Goal: Communication & Community: Answer question/provide support

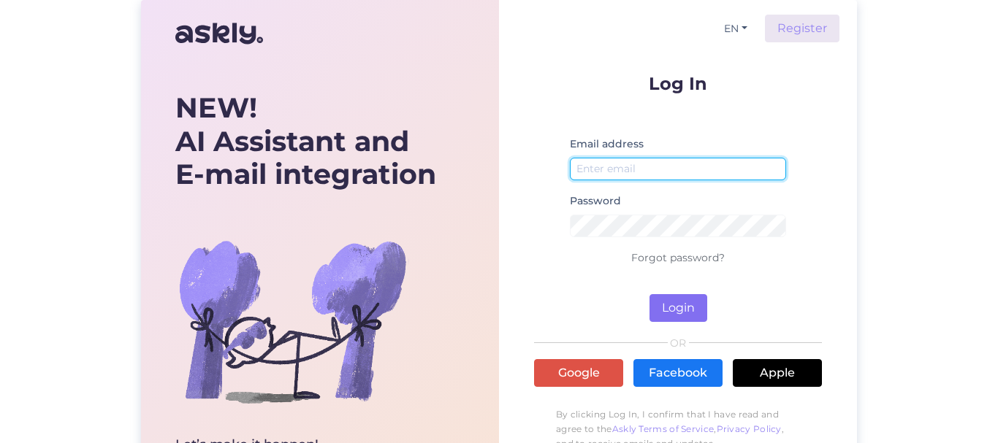
type input "[EMAIL_ADDRESS][DOMAIN_NAME]"
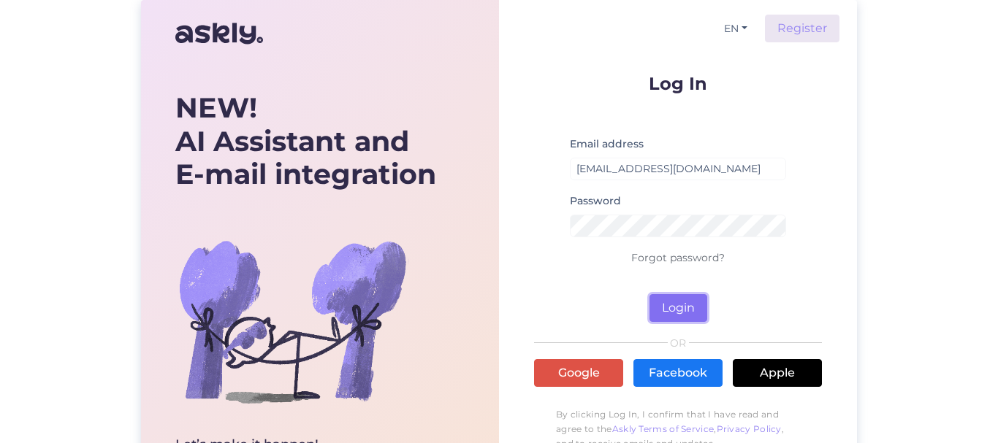
click at [674, 308] on button "Login" at bounding box center [678, 308] width 58 height 28
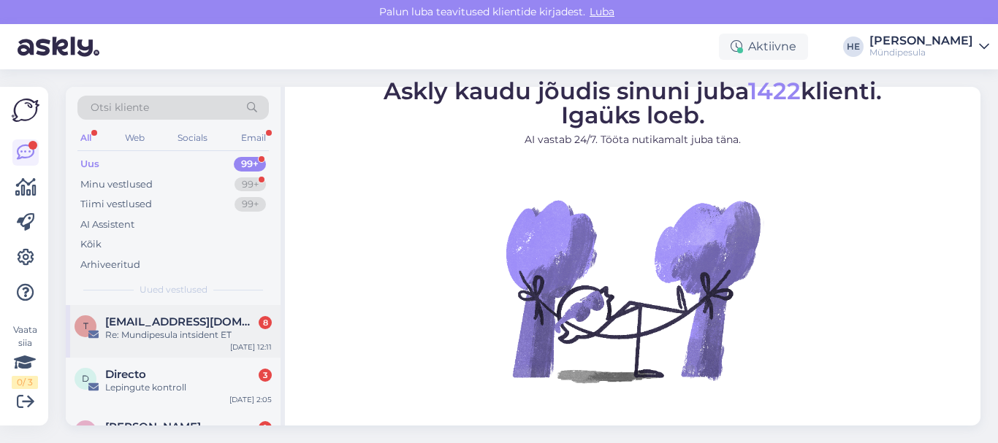
click at [144, 324] on span "[EMAIL_ADDRESS][DOMAIN_NAME]" at bounding box center [181, 322] width 152 height 13
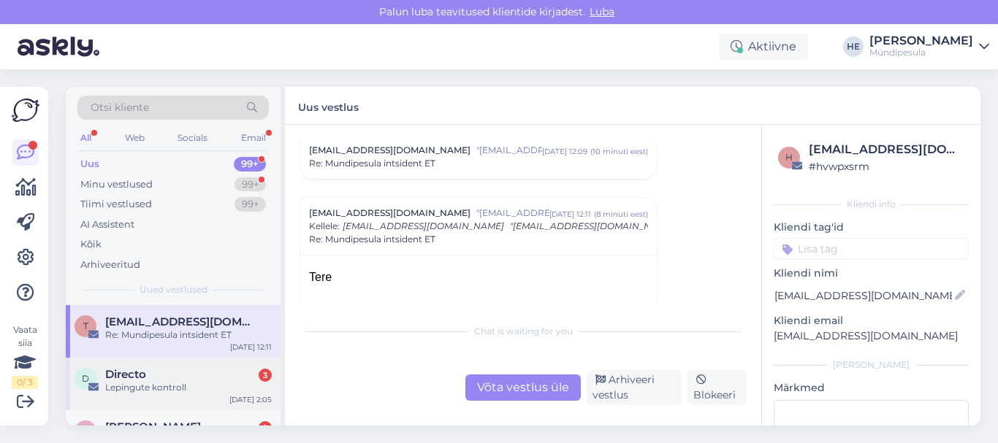
click at [131, 375] on span "Directo" at bounding box center [125, 374] width 41 height 13
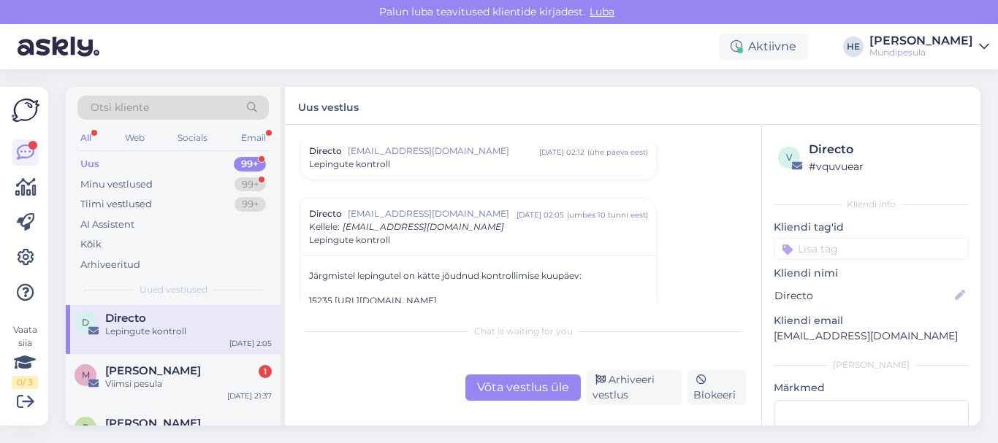
scroll to position [58, 0]
click at [131, 375] on div "Viimsi pesula" at bounding box center [188, 381] width 167 height 13
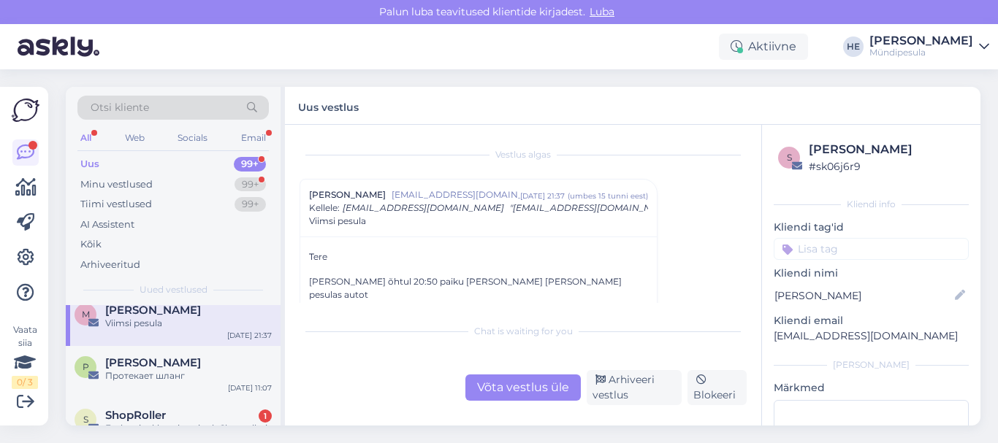
scroll to position [146, 0]
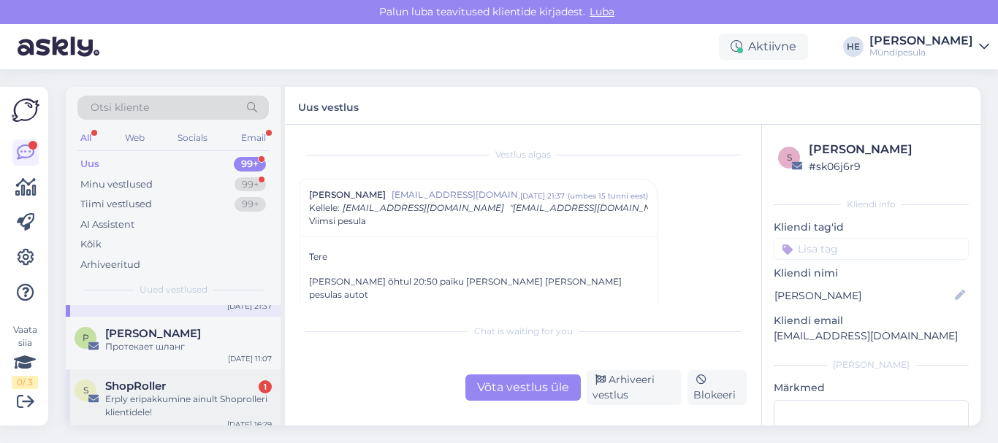
click at [131, 375] on div "S ShopRoller 1 Erply eripakkumine ainult Shoprolleri klientidele! [DATE] 16:29" at bounding box center [173, 403] width 215 height 66
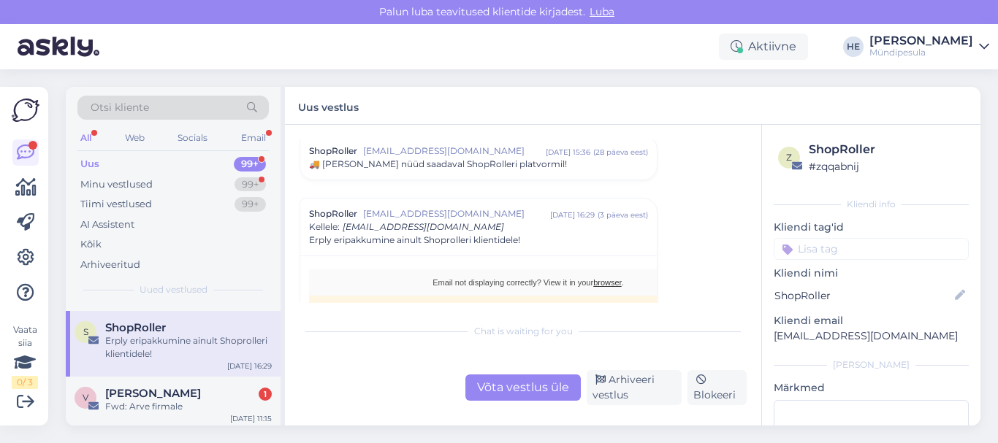
scroll to position [234, 0]
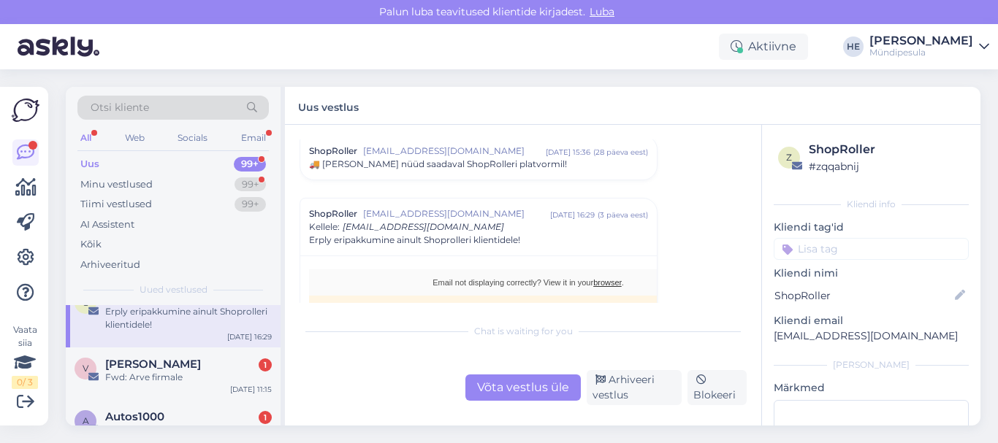
click at [131, 375] on div "Fwd: Arve firmale" at bounding box center [188, 377] width 167 height 13
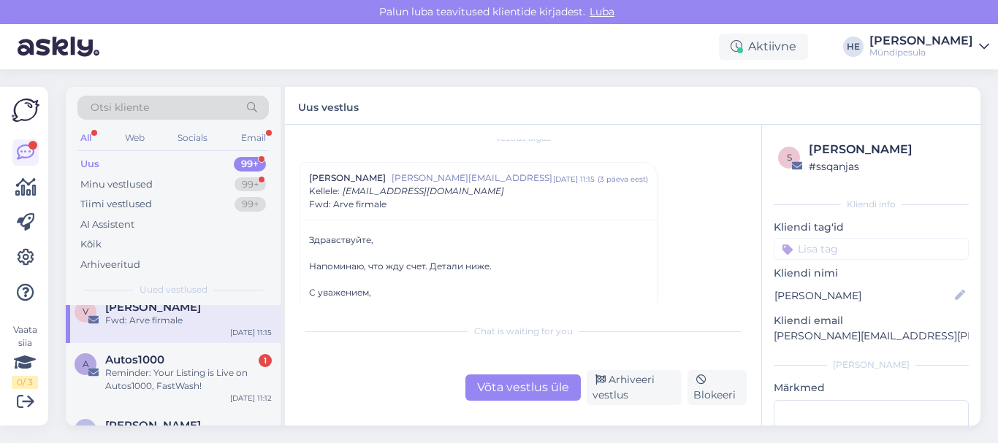
scroll to position [292, 0]
click at [131, 375] on div "Reminder: Your Listing is Live on Autos1000, FastWash!" at bounding box center [188, 378] width 167 height 26
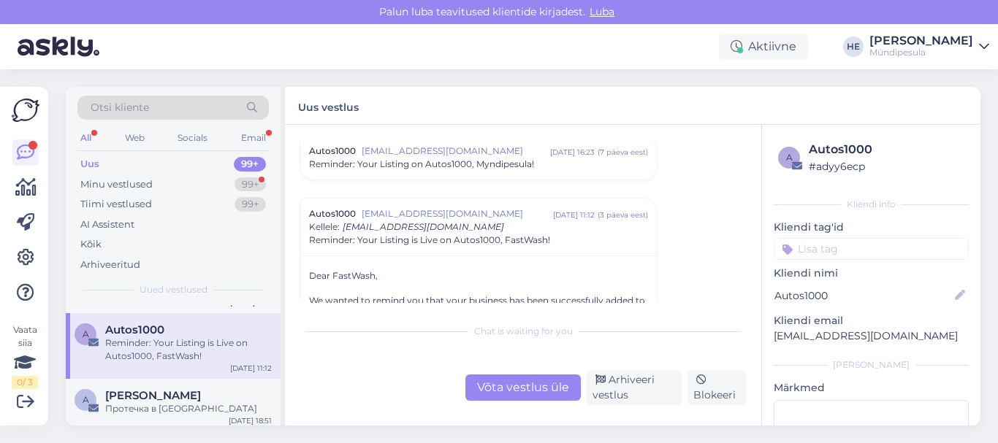
scroll to position [321, 0]
click at [123, 183] on div "Minu vestlused" at bounding box center [116, 184] width 72 height 15
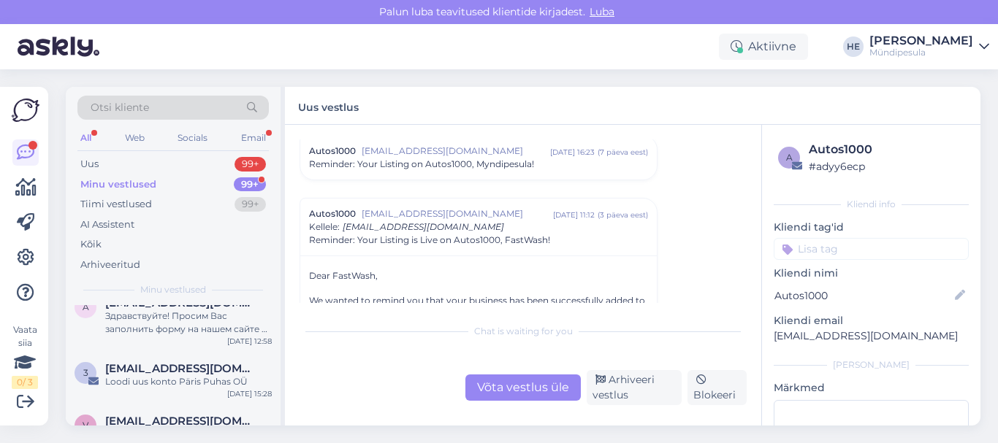
scroll to position [0, 0]
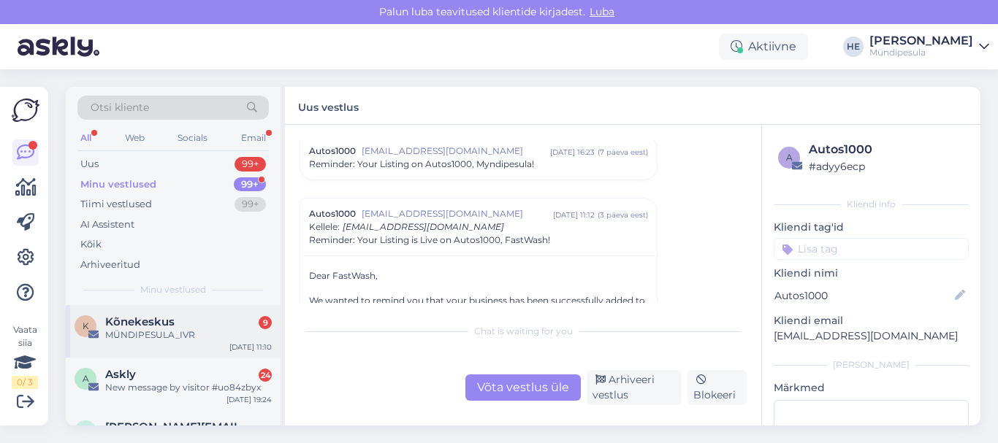
click at [122, 334] on div "MÜNDIPESULA_IVR" at bounding box center [188, 335] width 167 height 13
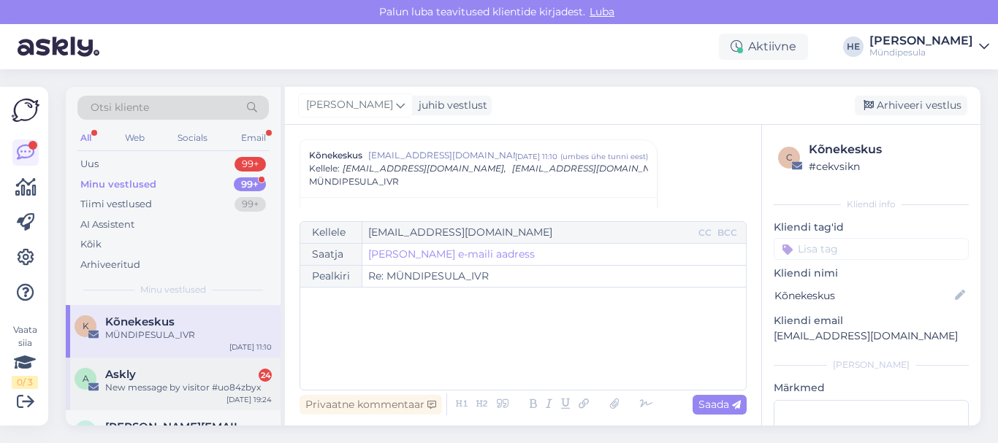
click at [122, 383] on div "New message by visitor #uo84zbyx" at bounding box center [188, 387] width 167 height 13
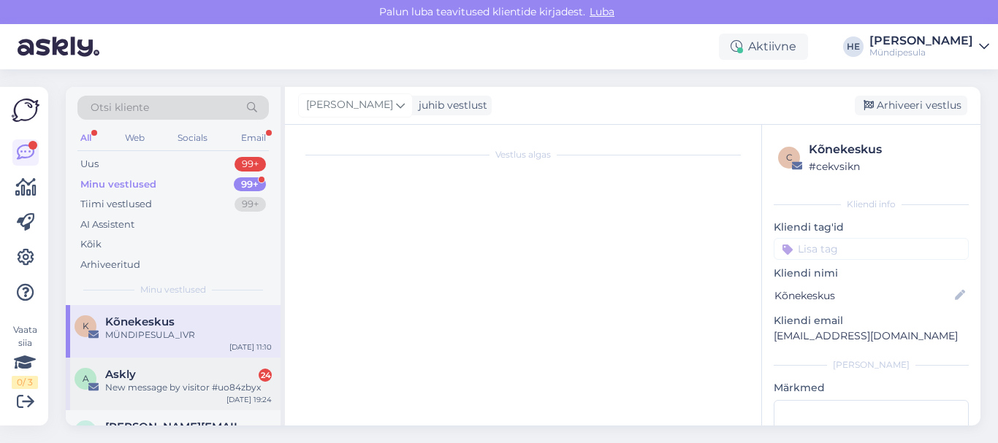
scroll to position [6258, 0]
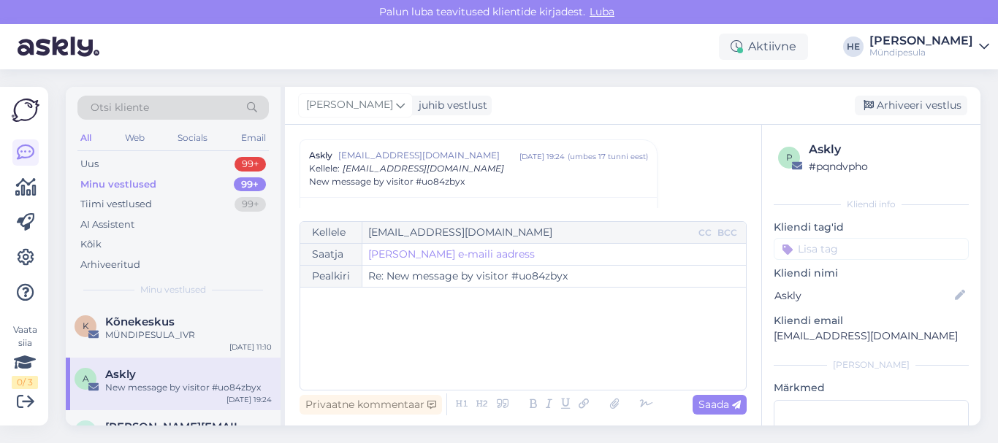
click at [978, 42] on link "[PERSON_NAME] Mündipesula" at bounding box center [929, 46] width 120 height 23
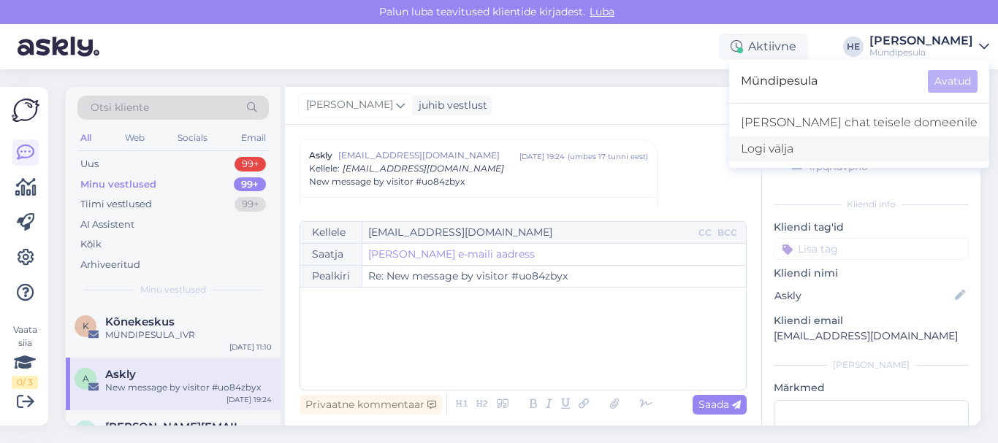
click at [833, 156] on div "Logi välja" at bounding box center [859, 149] width 260 height 26
